Goal: Information Seeking & Learning: Learn about a topic

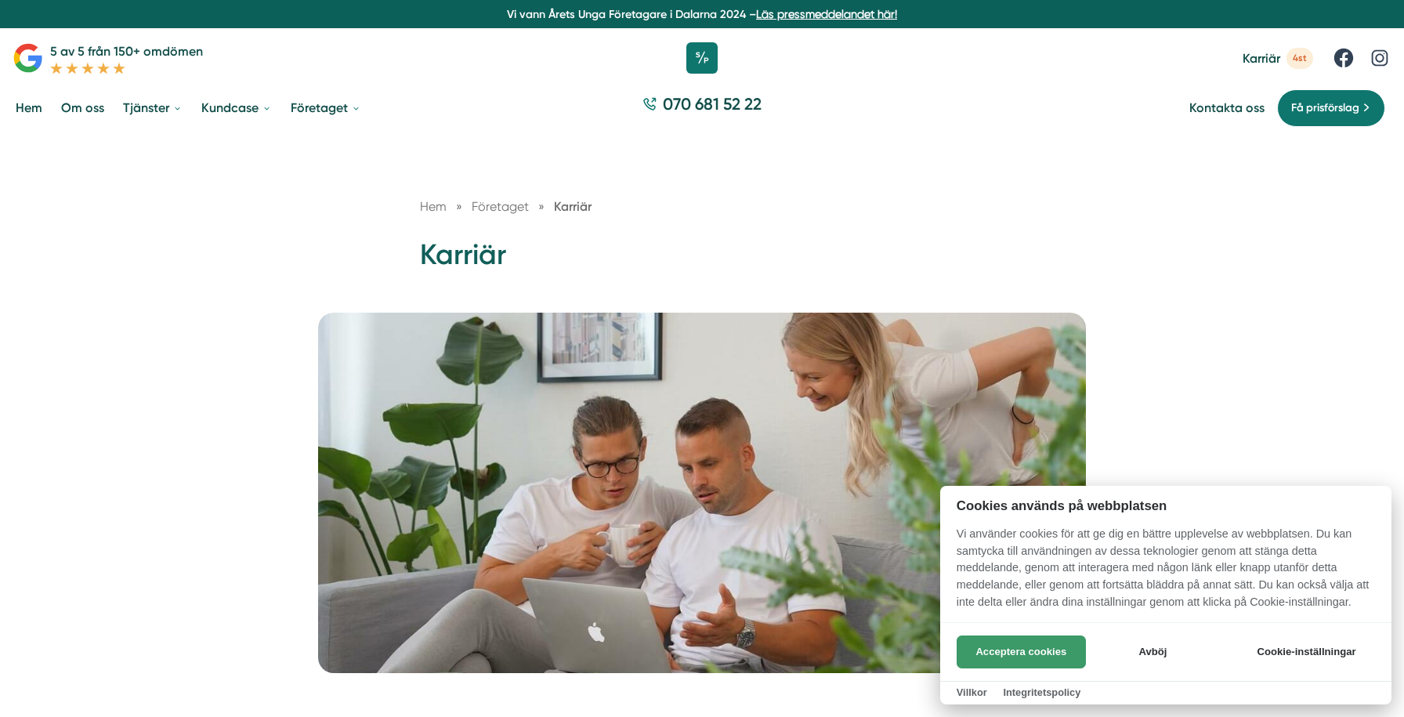
click at [995, 653] on button "Acceptera cookies" at bounding box center [1021, 652] width 129 height 33
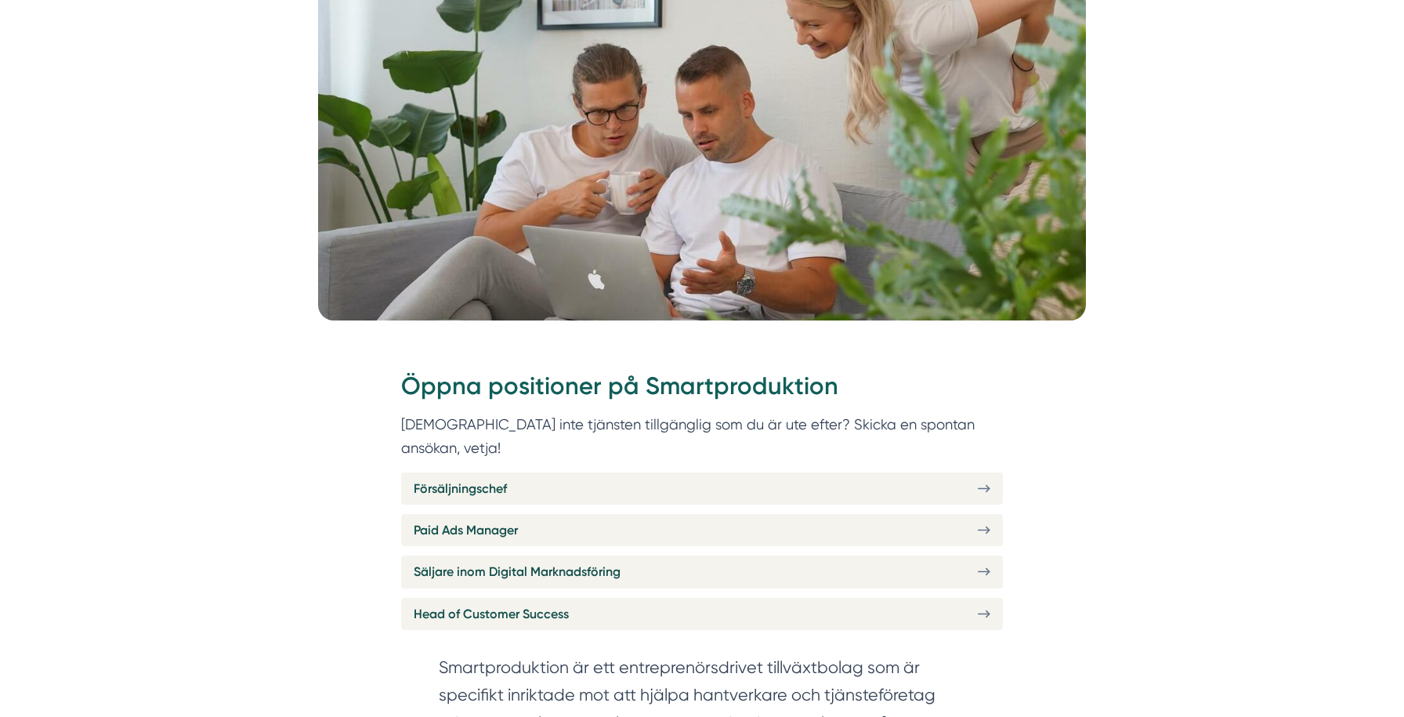
scroll to position [360, 0]
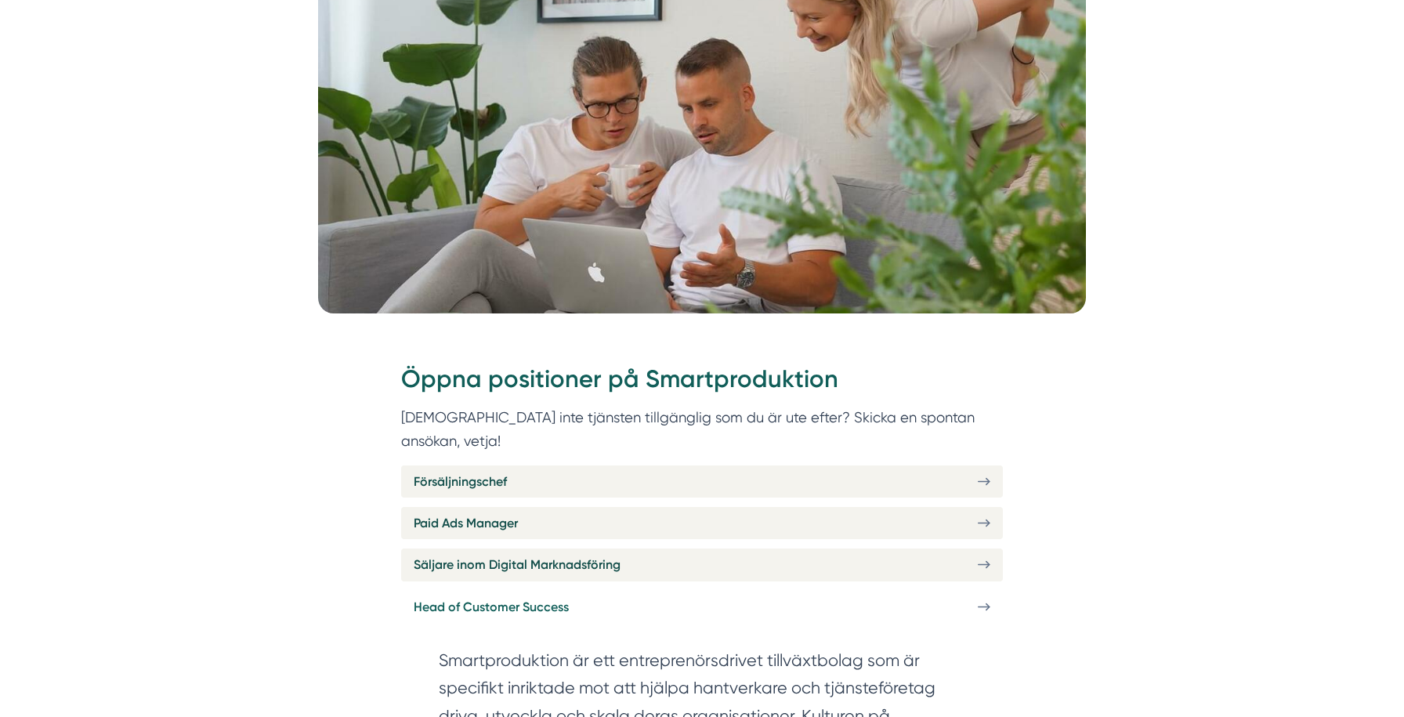
click at [462, 597] on span "Head of Customer Success" at bounding box center [491, 607] width 155 height 20
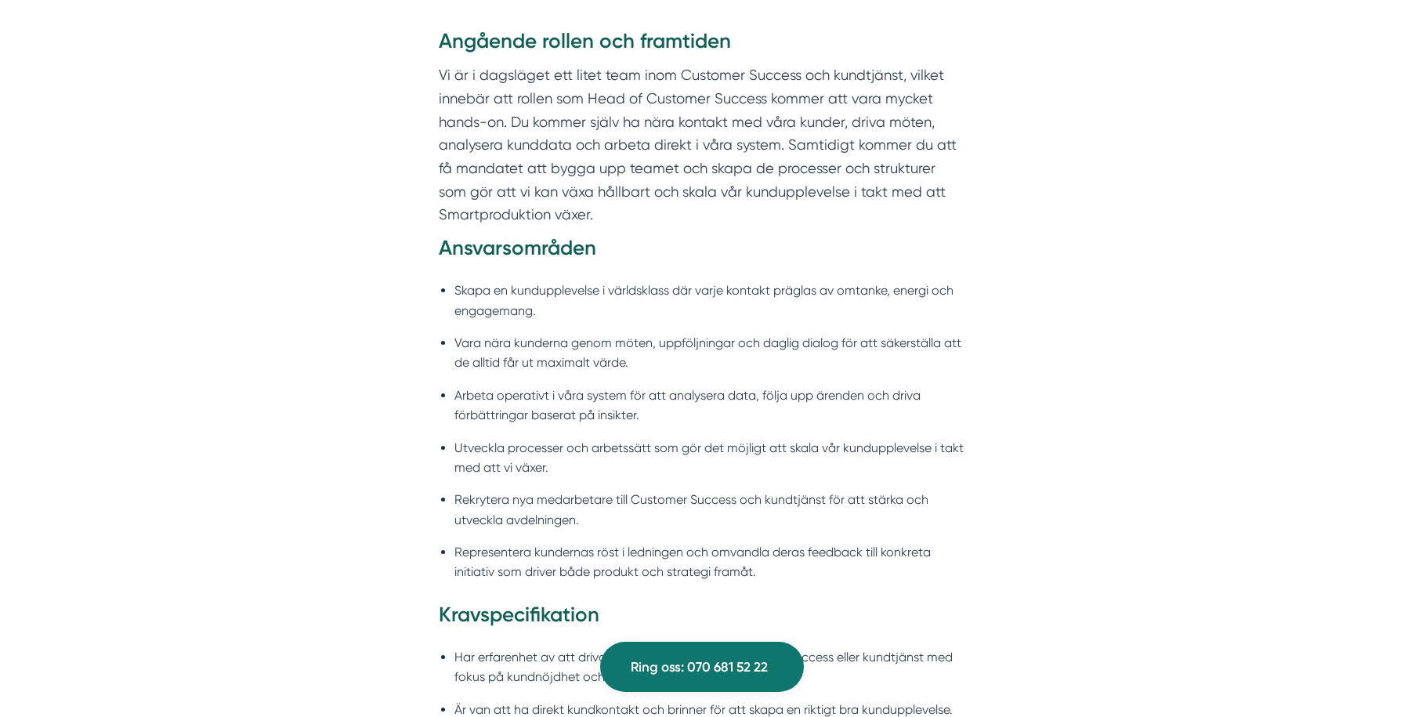
scroll to position [1313, 0]
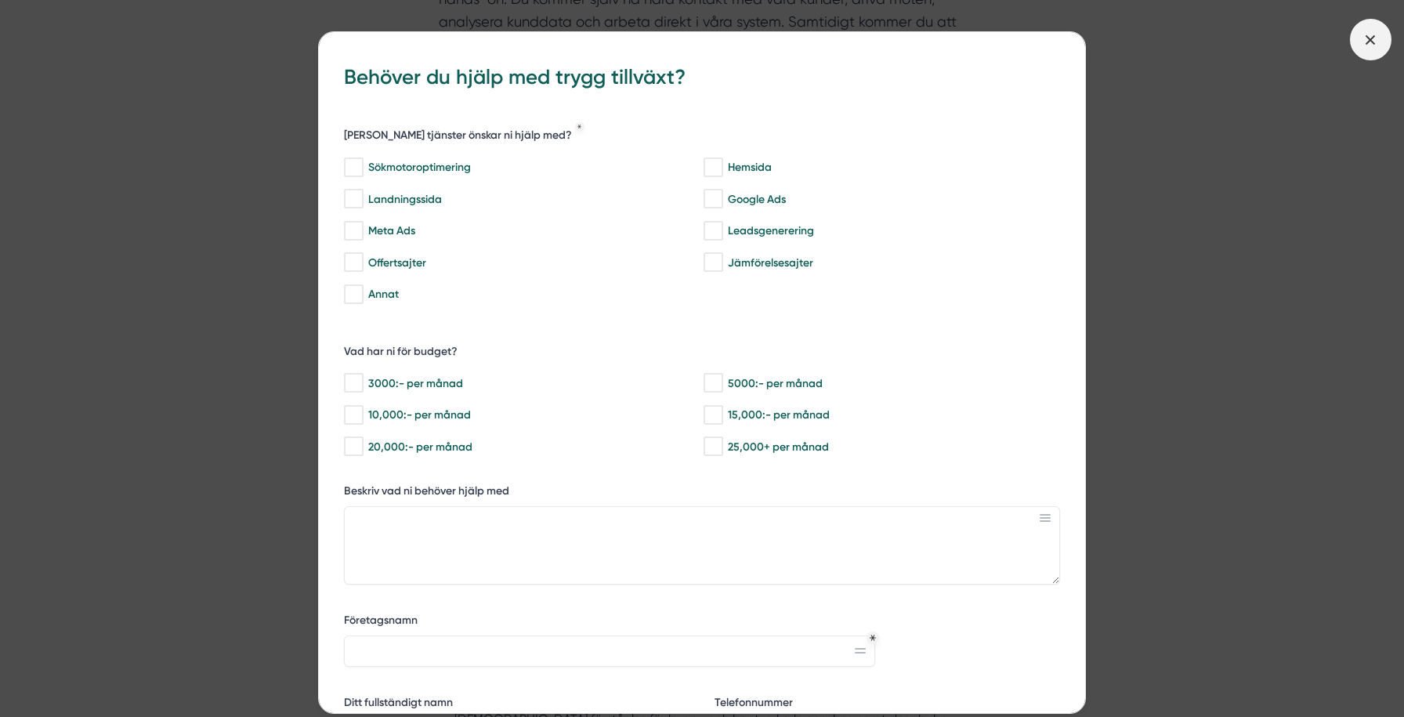
click at [1388, 35] on span at bounding box center [1371, 40] width 42 height 42
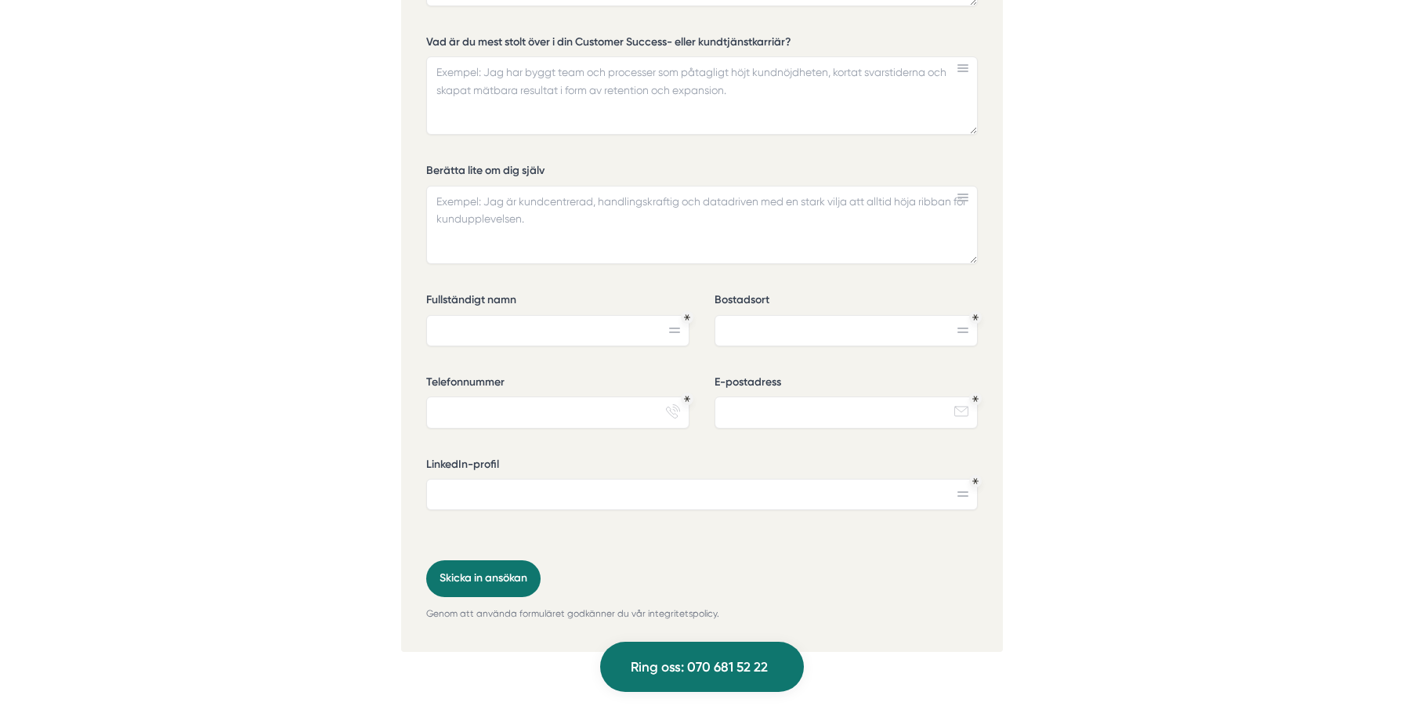
scroll to position [3899, 0]
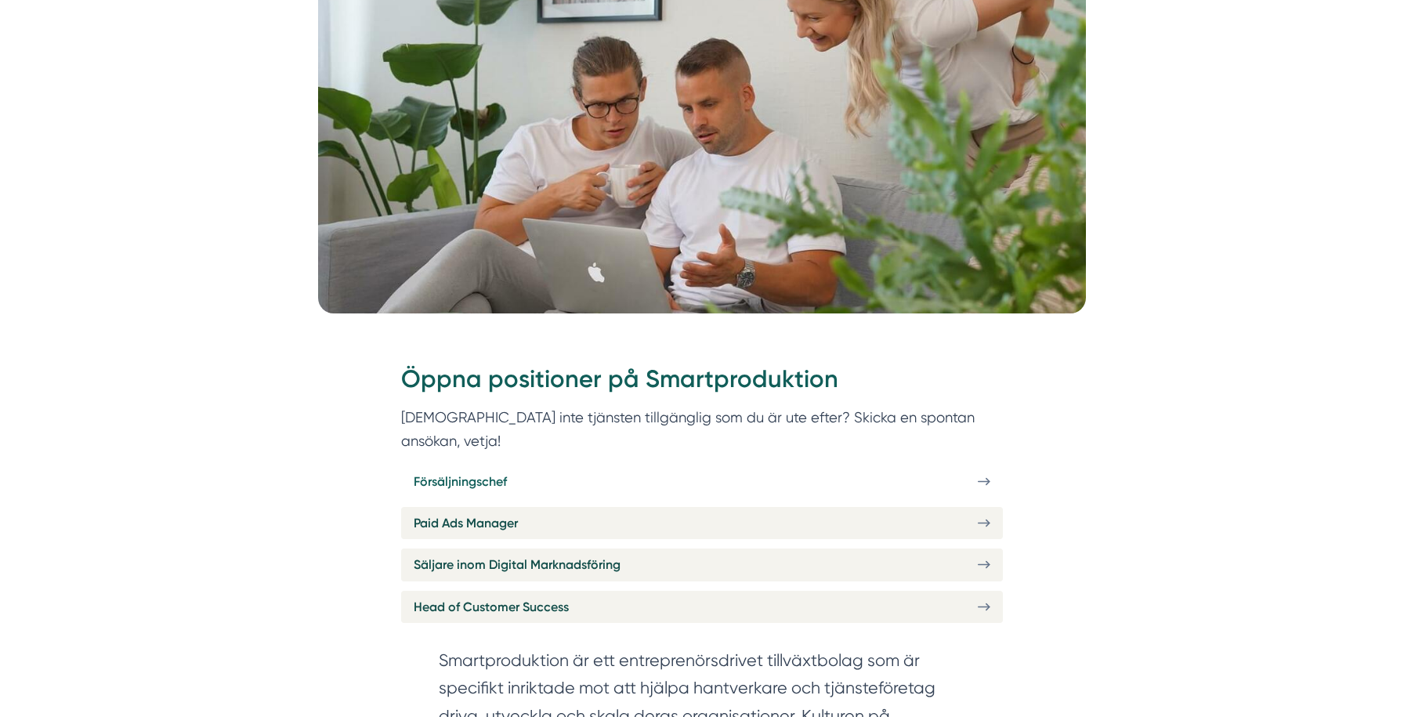
click at [600, 465] on link "Försäljningschef" at bounding box center [702, 481] width 602 height 32
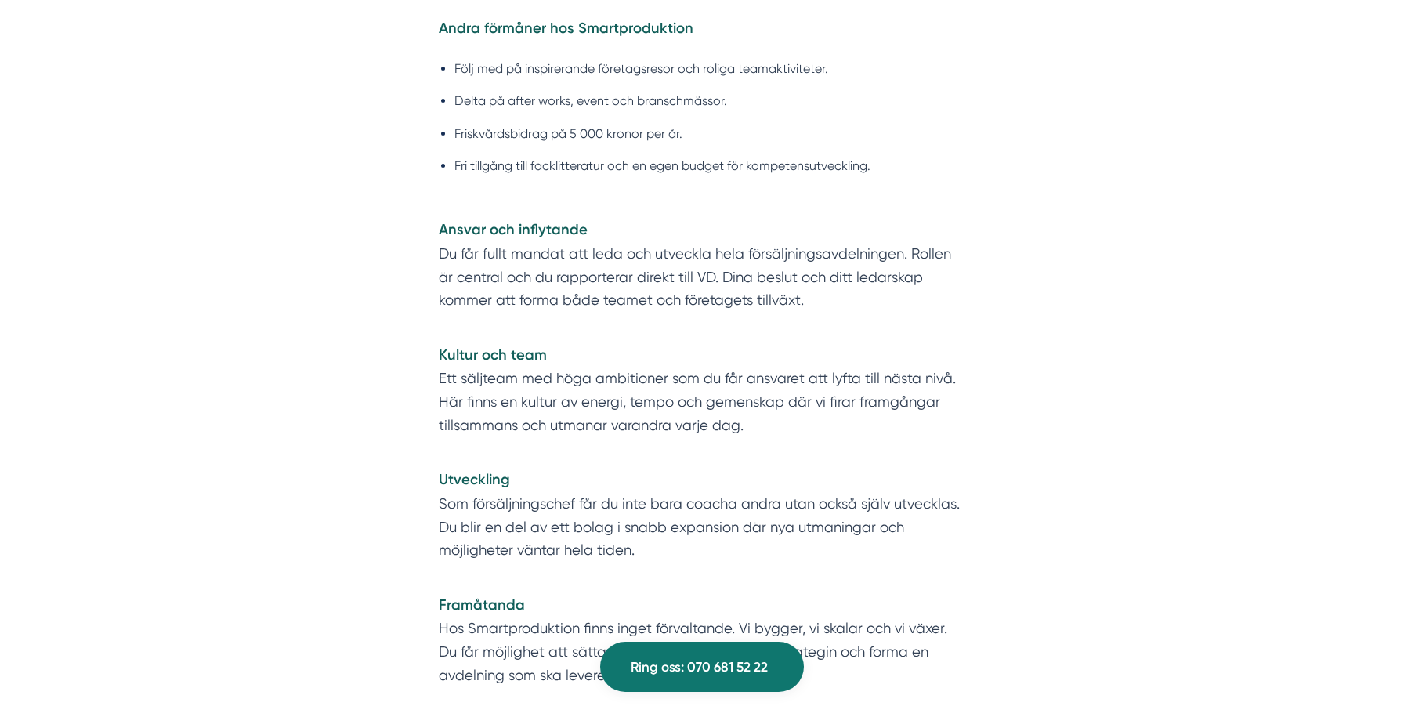
scroll to position [3262, 0]
